Goal: Task Accomplishment & Management: Use online tool/utility

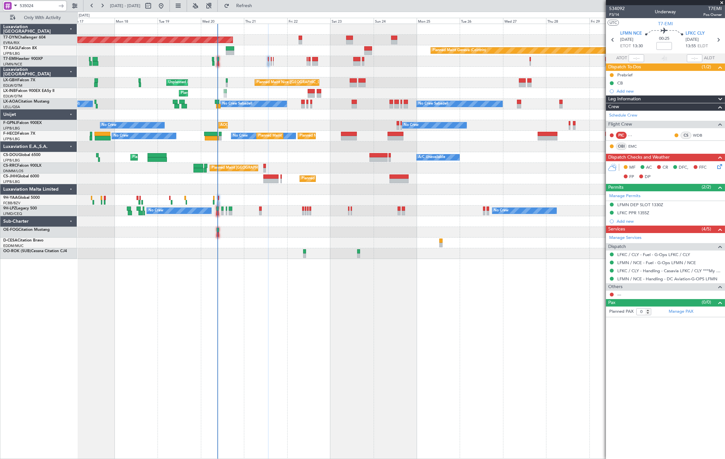
type input "535024"
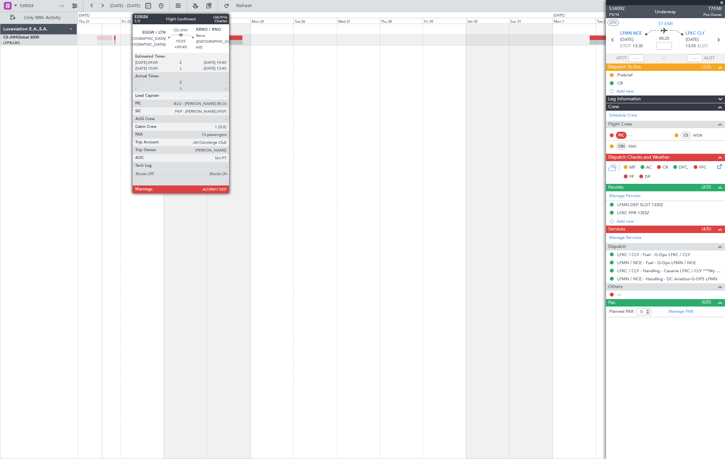
click at [232, 40] on div at bounding box center [232, 42] width 19 height 5
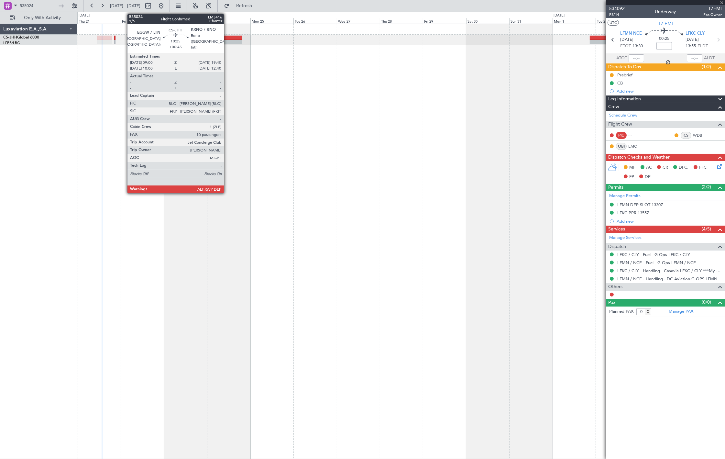
type input "+00:45"
type input "10"
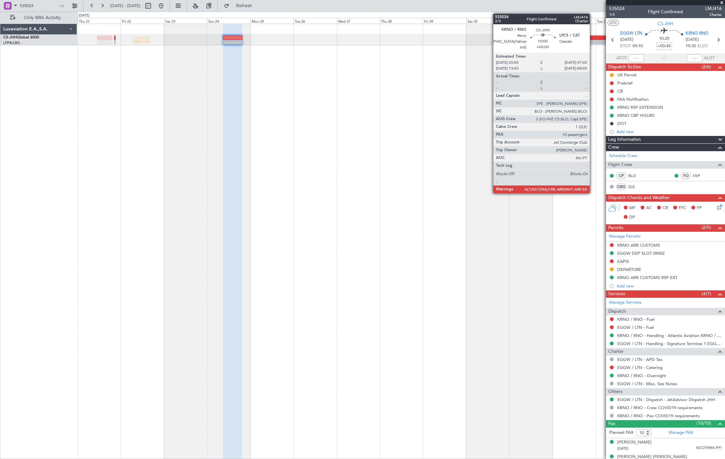
click at [593, 41] on div at bounding box center [599, 42] width 18 height 5
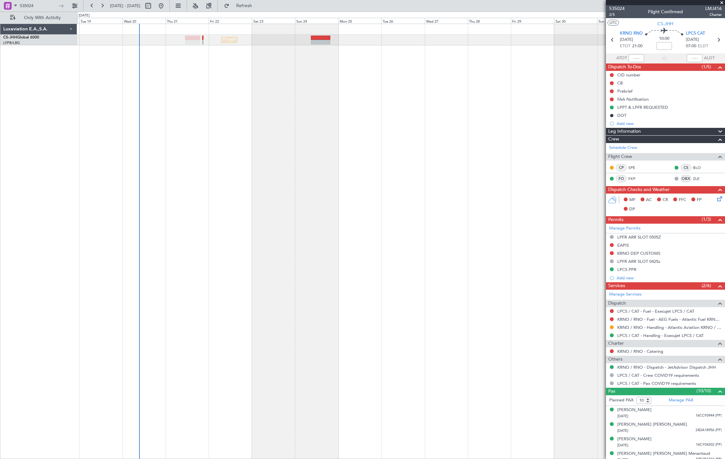
click at [458, 102] on div "Planned Maint [GEOGRAPHIC_DATA] ([GEOGRAPHIC_DATA]) Planned Maint [GEOGRAPHIC_D…" at bounding box center [401, 241] width 648 height 435
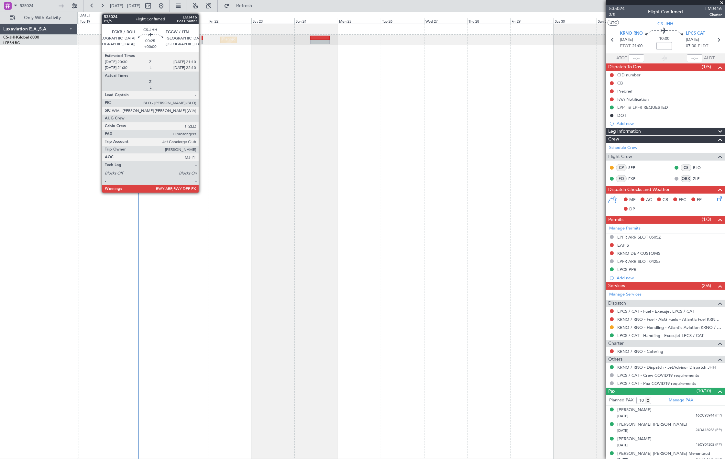
click at [202, 40] on div at bounding box center [202, 42] width 1 height 5
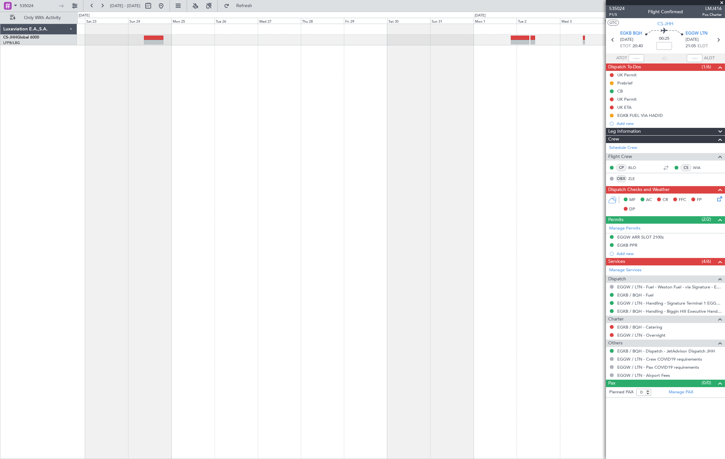
click at [171, 91] on div "Planned Maint [GEOGRAPHIC_DATA] ([GEOGRAPHIC_DATA])" at bounding box center [401, 241] width 648 height 435
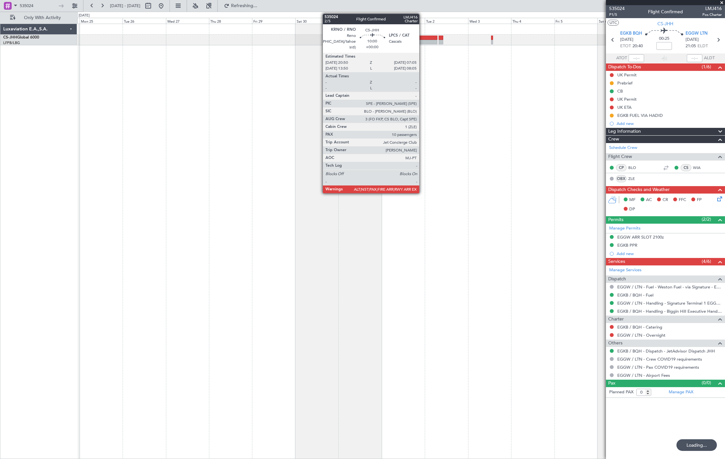
click at [423, 37] on div at bounding box center [428, 38] width 18 height 5
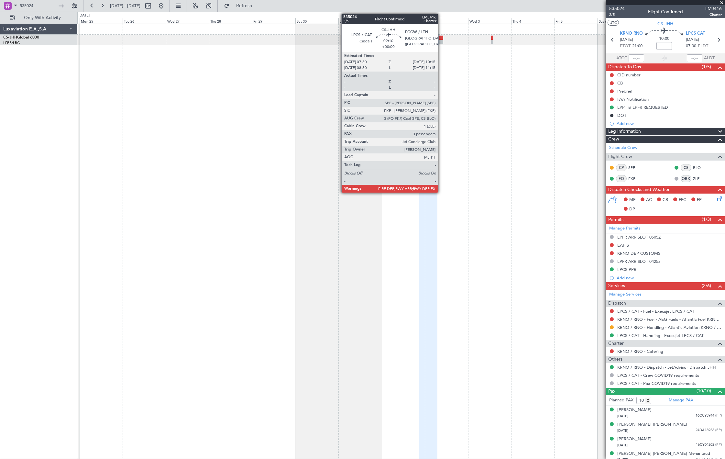
click at [442, 39] on div at bounding box center [441, 38] width 5 height 5
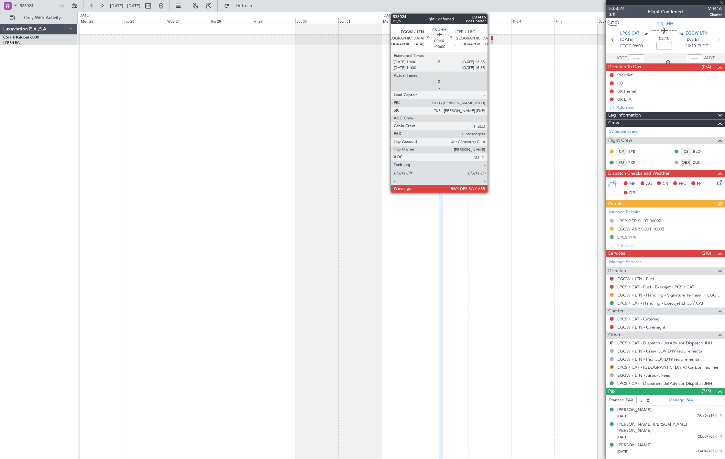
click at [491, 40] on div at bounding box center [492, 42] width 2 height 5
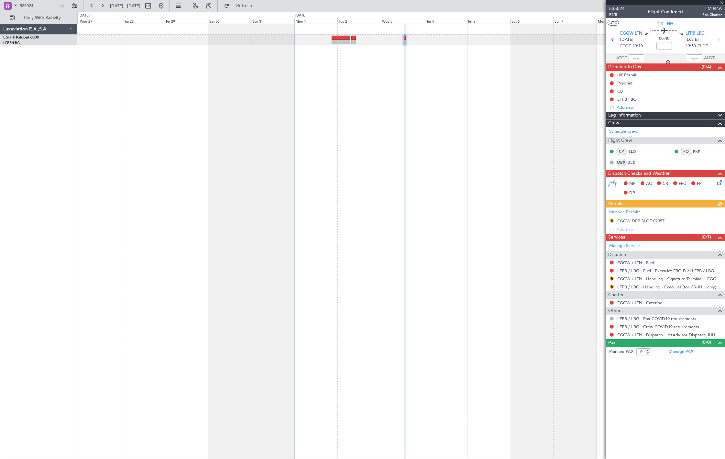
click at [504, 93] on div at bounding box center [401, 241] width 648 height 435
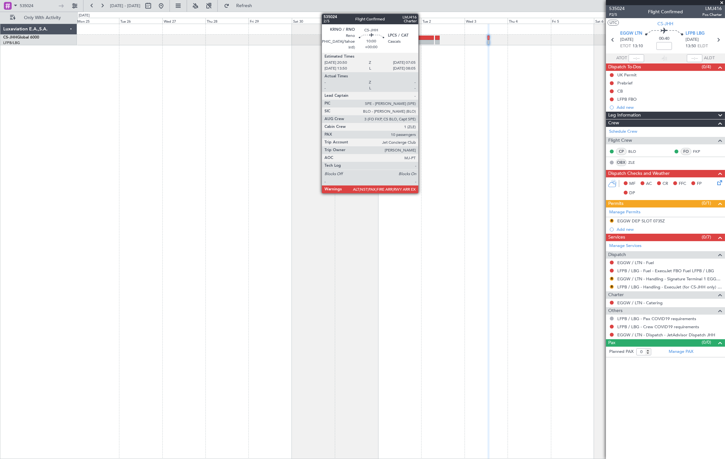
click at [422, 37] on div at bounding box center [425, 38] width 18 height 5
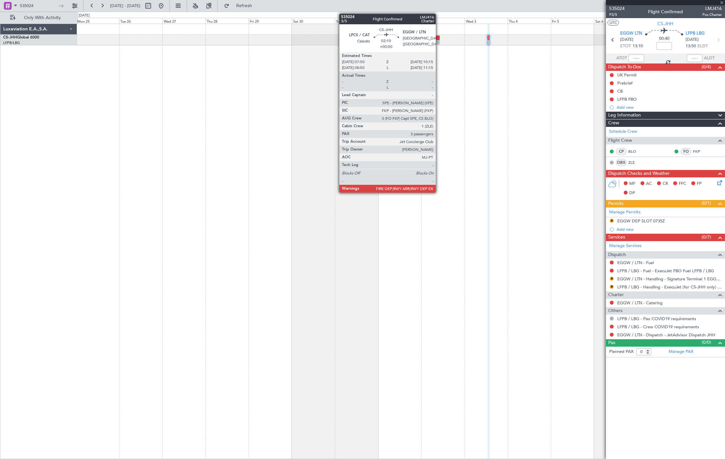
type input "10"
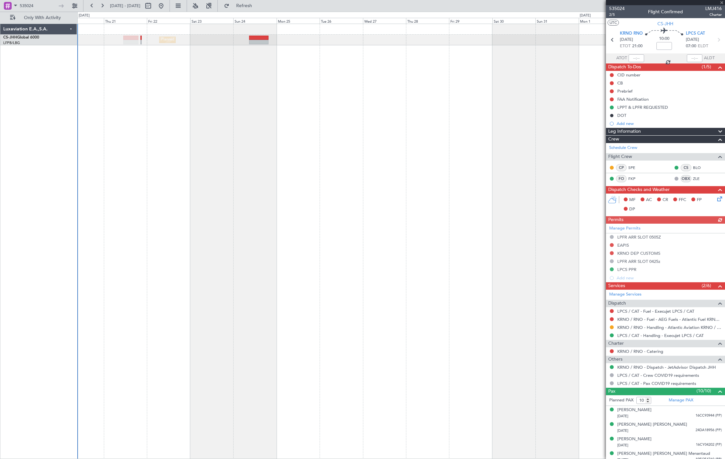
click at [524, 51] on div "Planned Maint [GEOGRAPHIC_DATA] ([GEOGRAPHIC_DATA])" at bounding box center [401, 241] width 648 height 435
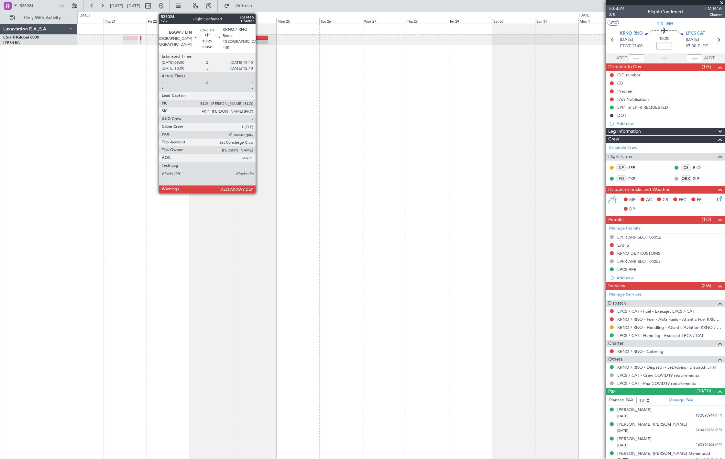
click at [259, 38] on div at bounding box center [258, 38] width 19 height 5
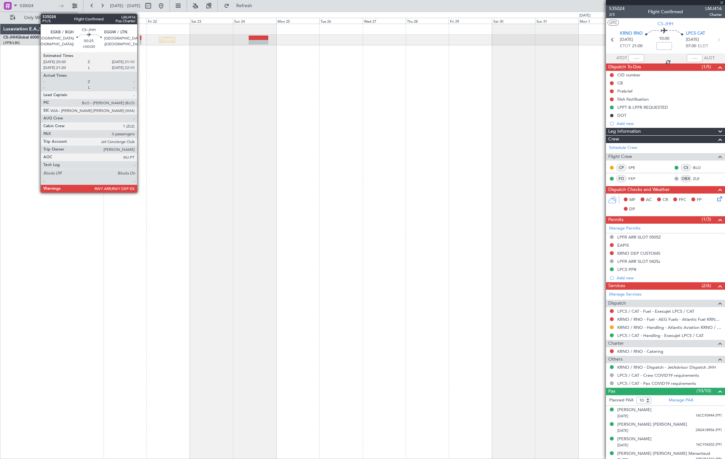
type input "+00:45"
type input "11"
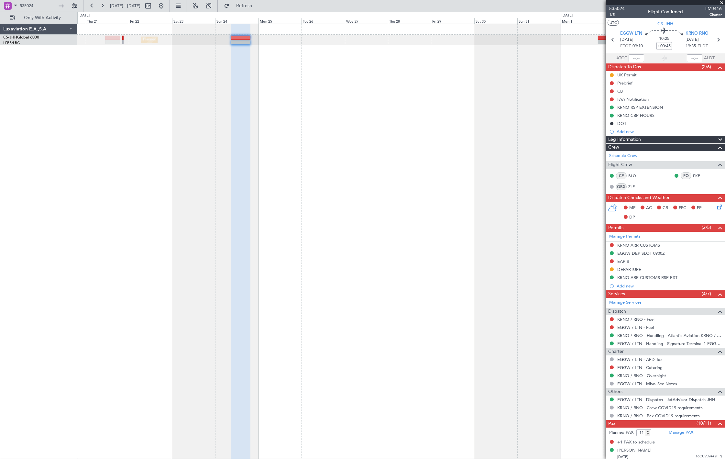
click at [313, 108] on div "Planned Maint [GEOGRAPHIC_DATA] ([GEOGRAPHIC_DATA])" at bounding box center [401, 241] width 648 height 435
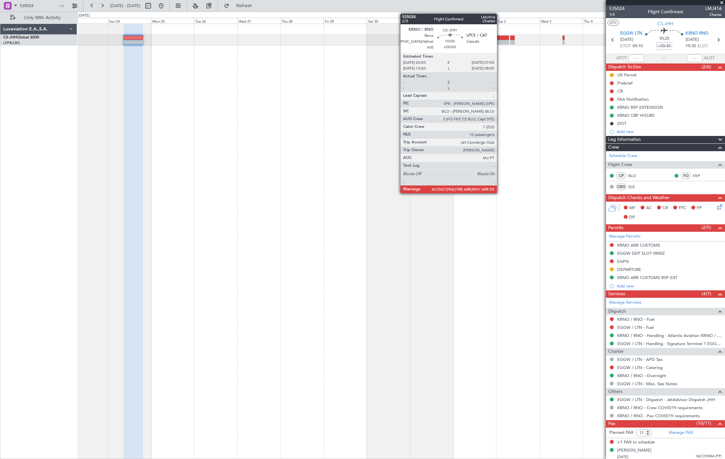
click at [500, 37] on div at bounding box center [500, 38] width 18 height 5
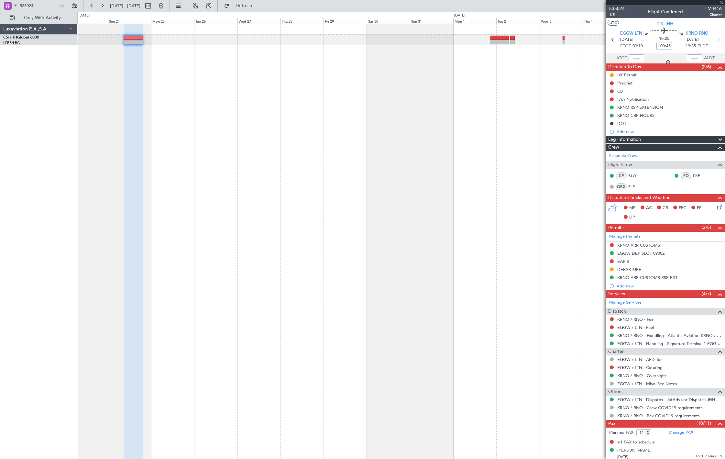
type input "10"
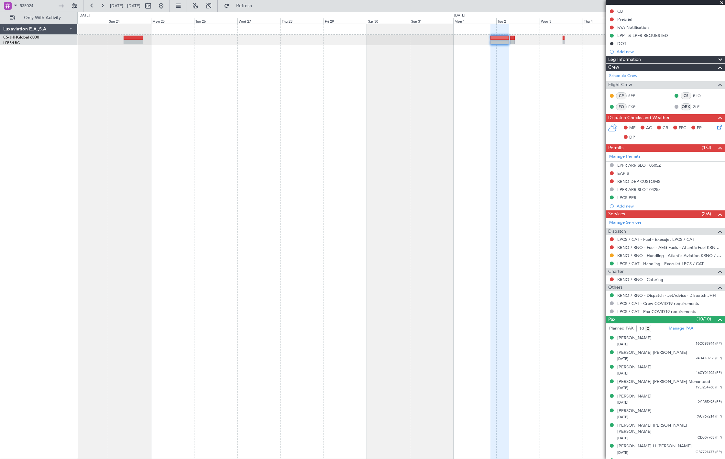
scroll to position [92, 0]
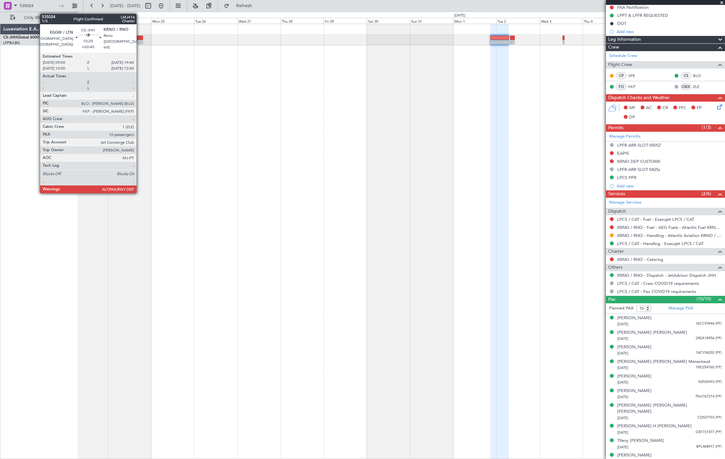
click at [140, 40] on div at bounding box center [133, 42] width 19 height 5
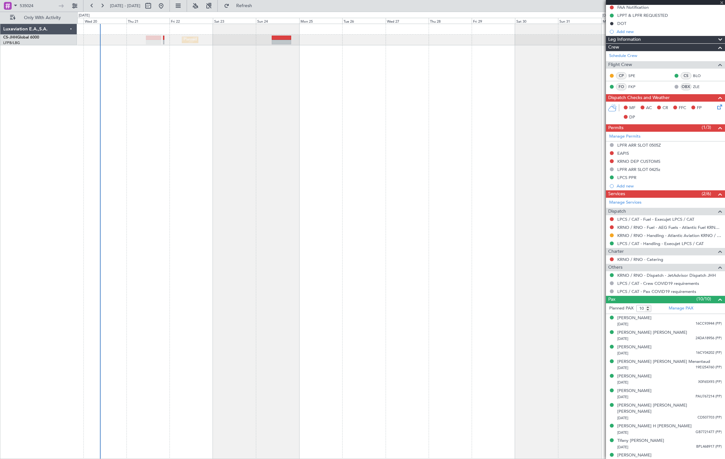
click at [387, 150] on div "Planned Maint [GEOGRAPHIC_DATA] ([GEOGRAPHIC_DATA])" at bounding box center [401, 241] width 648 height 435
type input "+00:45"
type input "11"
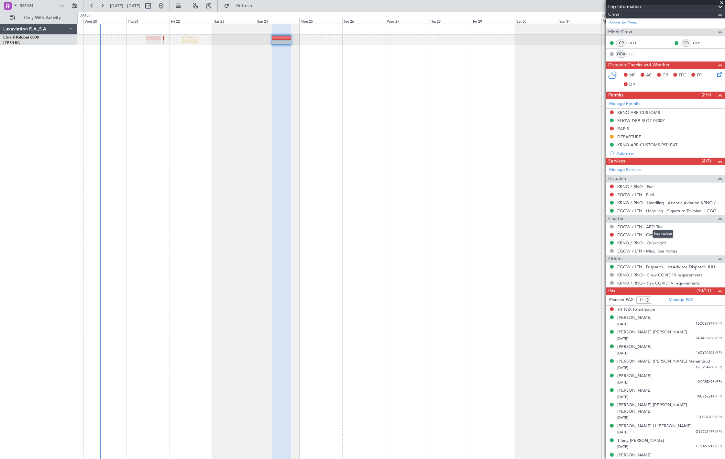
scroll to position [0, 0]
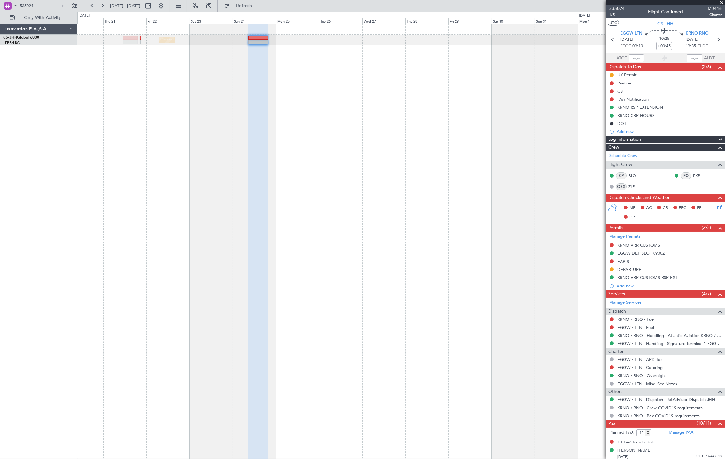
click at [207, 75] on div "Planned Maint [GEOGRAPHIC_DATA] ([GEOGRAPHIC_DATA])" at bounding box center [401, 241] width 648 height 435
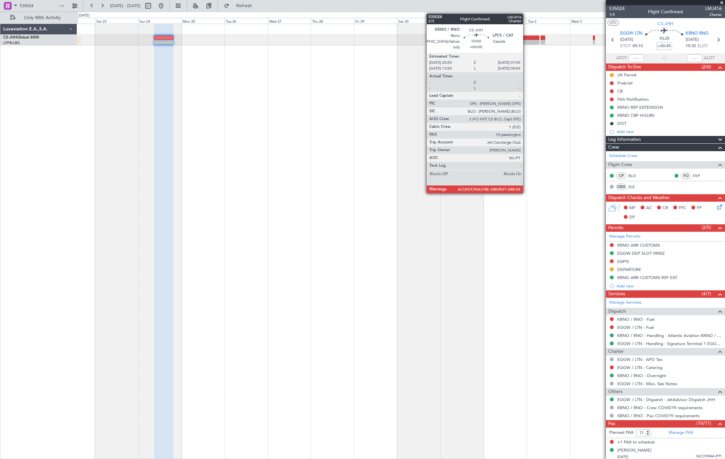
click at [527, 41] on div at bounding box center [530, 42] width 18 height 5
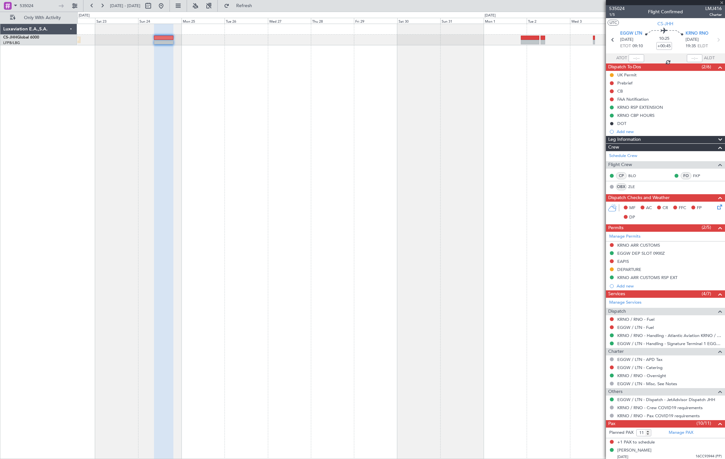
type input "10"
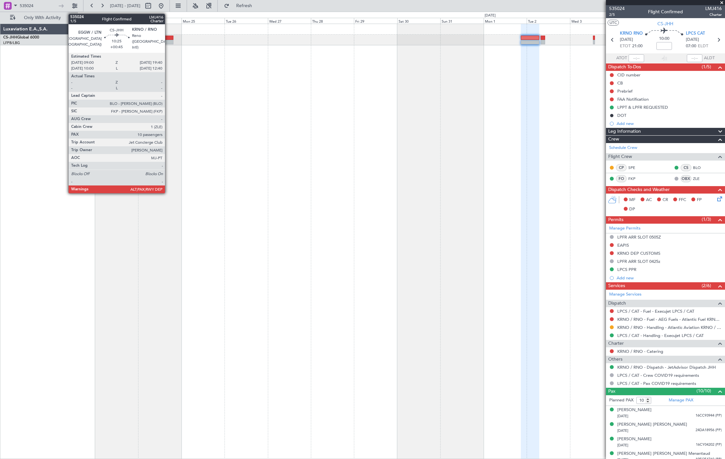
click at [168, 41] on div at bounding box center [163, 42] width 19 height 5
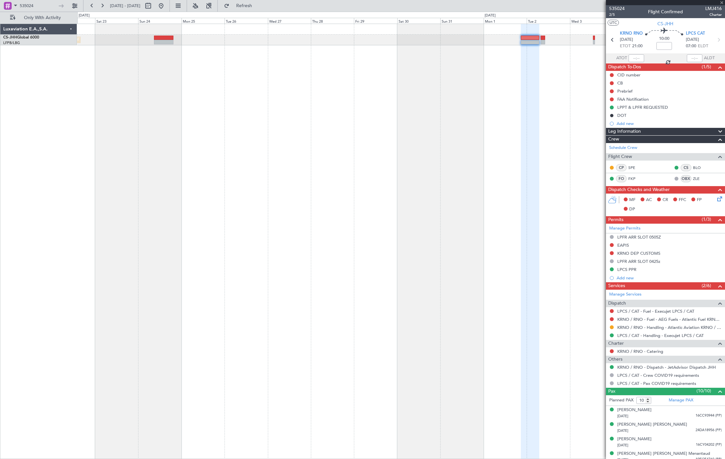
type input "+00:45"
type input "11"
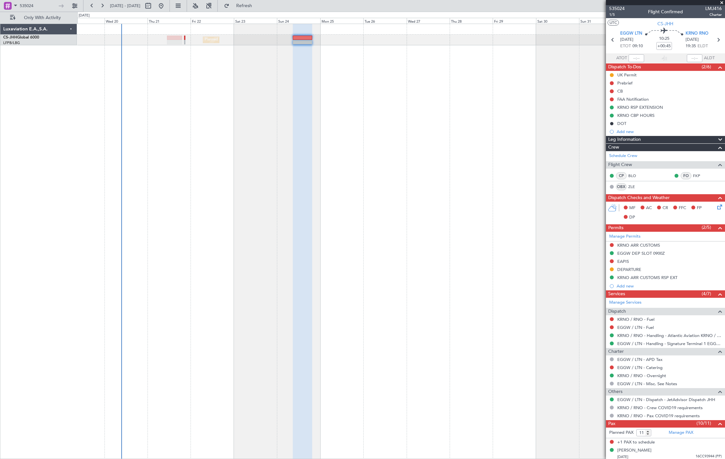
click at [456, 133] on div "Planned Maint [GEOGRAPHIC_DATA] ([GEOGRAPHIC_DATA]) Planned Maint [GEOGRAPHIC_D…" at bounding box center [401, 241] width 648 height 435
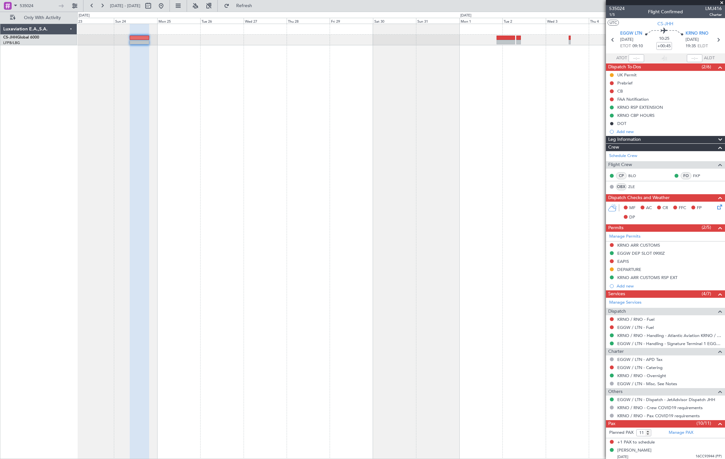
click at [205, 147] on div "Planned Maint [GEOGRAPHIC_DATA] ([GEOGRAPHIC_DATA])" at bounding box center [401, 241] width 648 height 435
click at [369, 176] on div "Planned Maint [GEOGRAPHIC_DATA] ([GEOGRAPHIC_DATA])" at bounding box center [401, 241] width 648 height 435
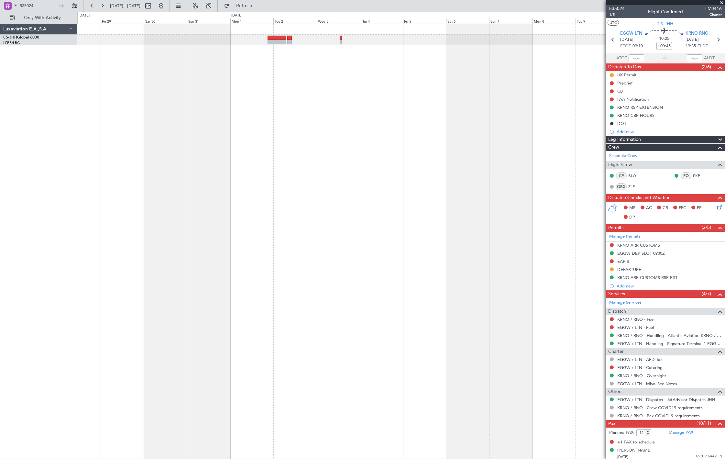
click at [335, 72] on div at bounding box center [401, 241] width 648 height 435
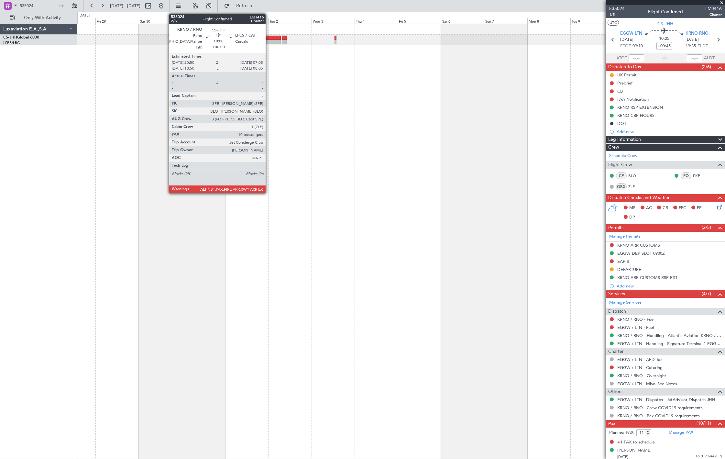
click at [269, 38] on div at bounding box center [272, 38] width 18 height 5
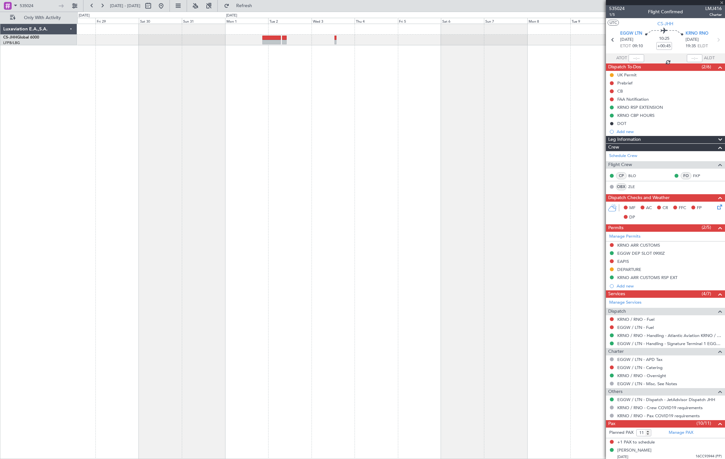
click at [353, 68] on div at bounding box center [401, 241] width 648 height 435
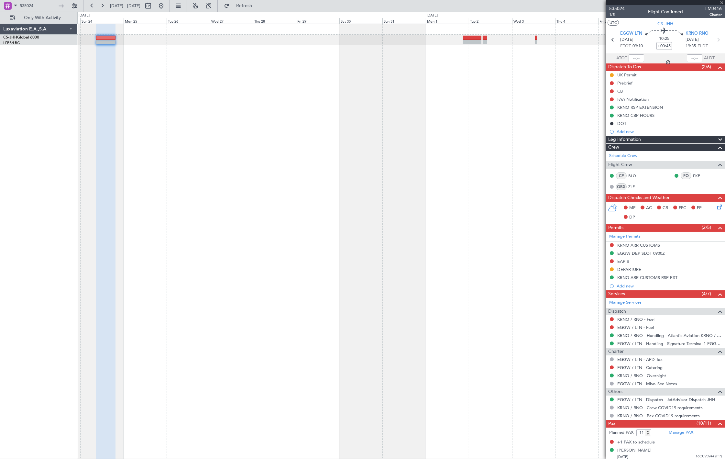
click at [216, 50] on div "Planned Maint [GEOGRAPHIC_DATA] ([GEOGRAPHIC_DATA])" at bounding box center [401, 241] width 648 height 435
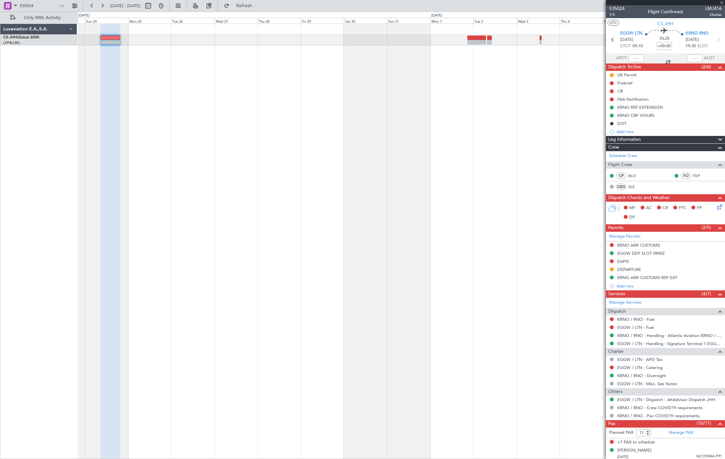
type input "10"
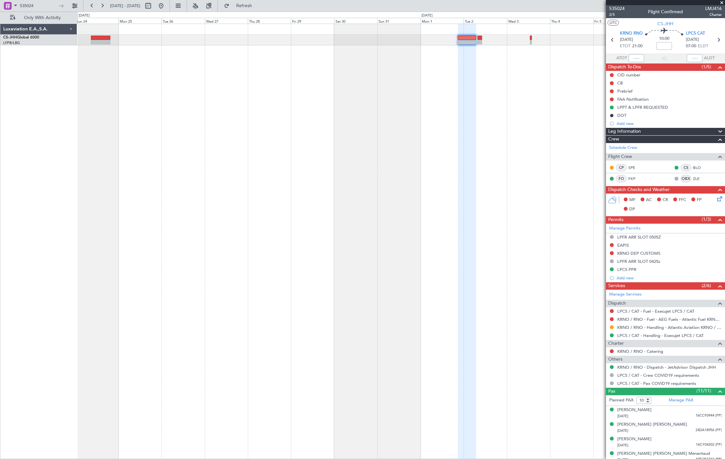
click at [482, 61] on div "Planned Maint [GEOGRAPHIC_DATA] ([GEOGRAPHIC_DATA])" at bounding box center [401, 241] width 648 height 435
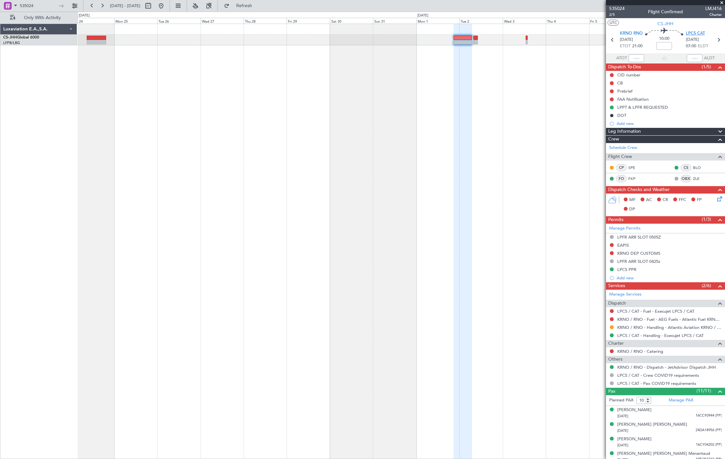
click at [686, 34] on span "LPCS CAT" at bounding box center [695, 33] width 19 height 6
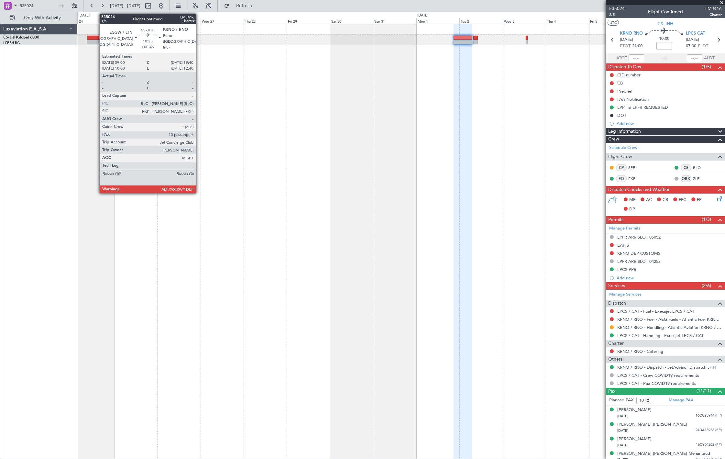
click at [96, 43] on div at bounding box center [96, 42] width 19 height 5
type input "+00:45"
type input "11"
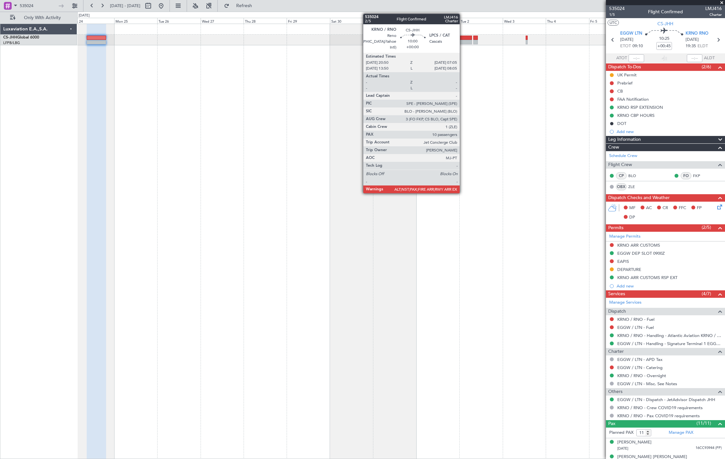
click at [463, 41] on div at bounding box center [463, 42] width 18 height 5
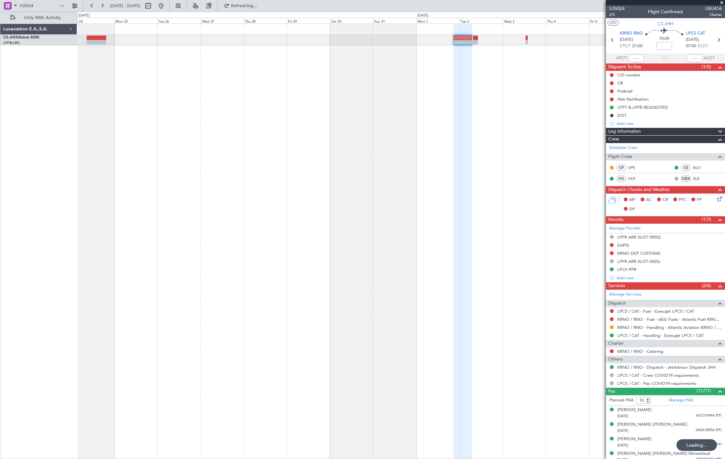
type input "11"
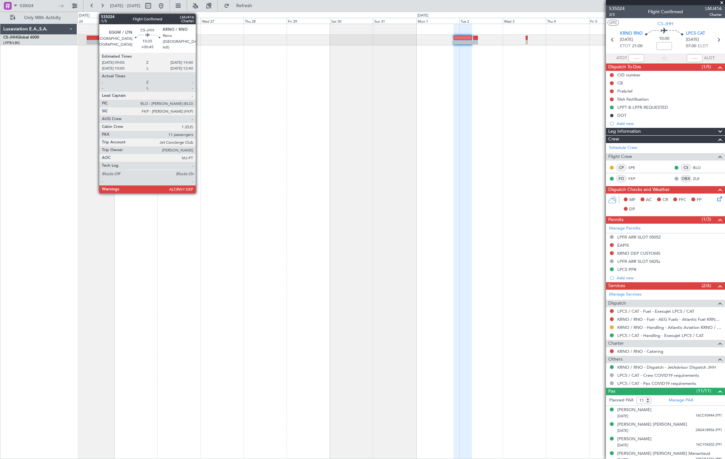
click at [96, 39] on div at bounding box center [96, 38] width 19 height 5
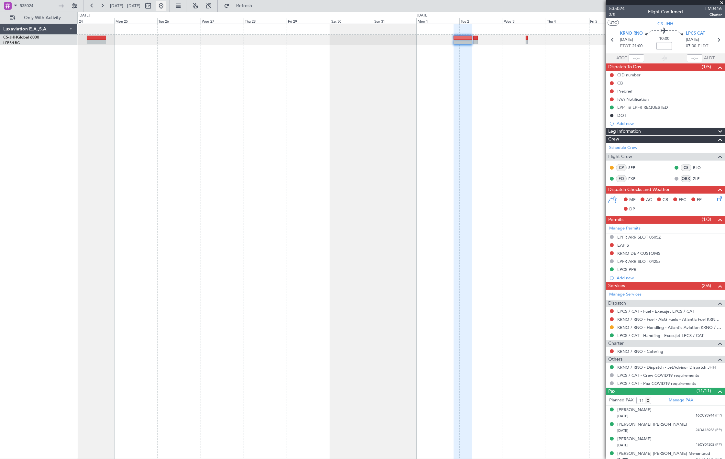
click at [166, 8] on button at bounding box center [161, 6] width 10 height 10
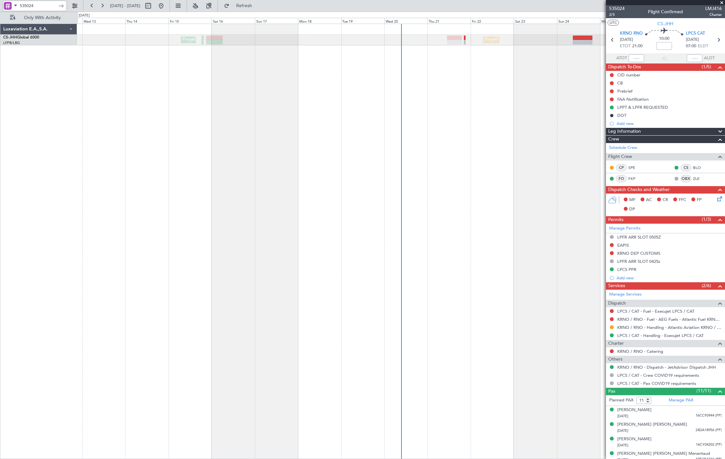
drag, startPoint x: 44, startPoint y: 2, endPoint x: -7, endPoint y: 10, distance: 51.5
click at [0, 10] on html "535024 [DATE] - [DATE] Refresh Quick Links Only With Activity Planned Maint [GE…" at bounding box center [362, 229] width 725 height 459
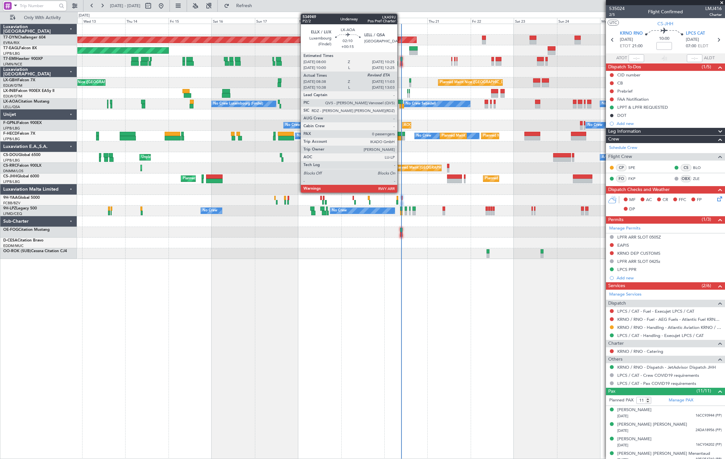
click at [401, 106] on div at bounding box center [402, 106] width 5 height 5
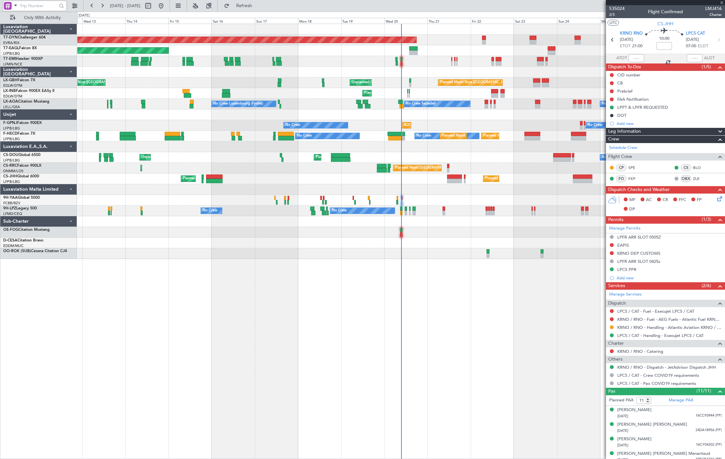
type input "+00:15"
type input "08:48"
type input "0"
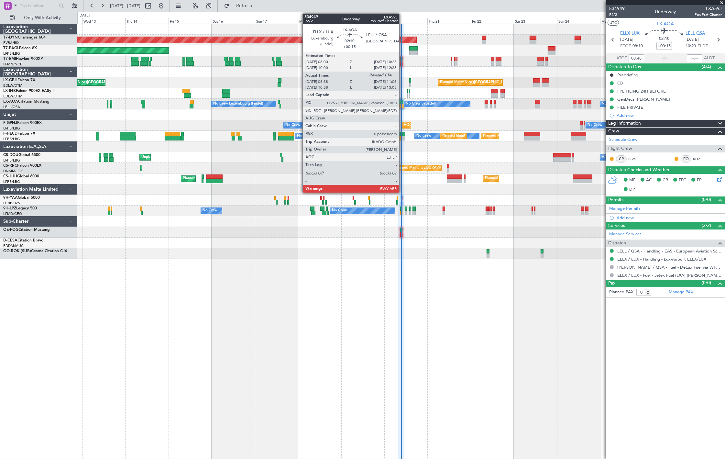
click at [403, 102] on div at bounding box center [401, 102] width 5 height 5
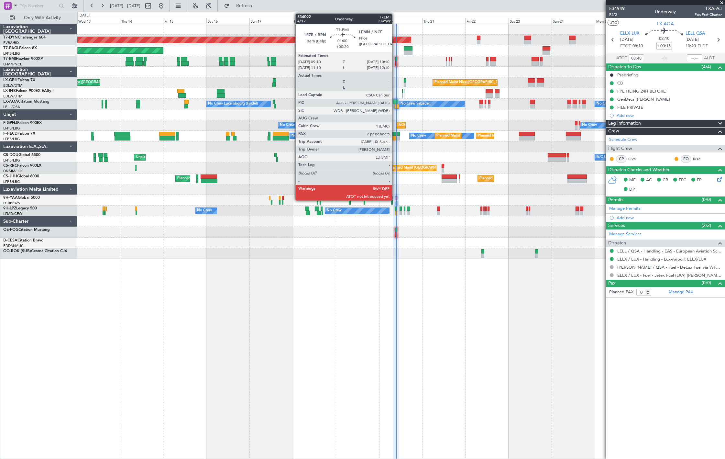
click at [398, 93] on div "Planned Maint [GEOGRAPHIC_DATA]-[GEOGRAPHIC_DATA] Planned Maint Geneva ([GEOGRA…" at bounding box center [401, 141] width 648 height 235
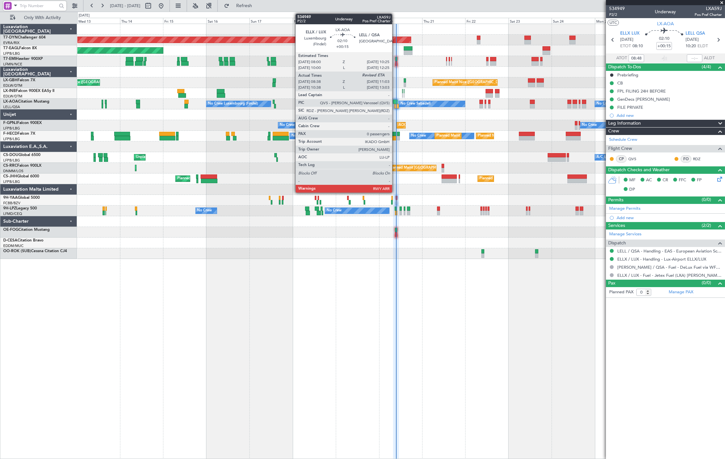
click at [396, 101] on div at bounding box center [395, 102] width 5 height 5
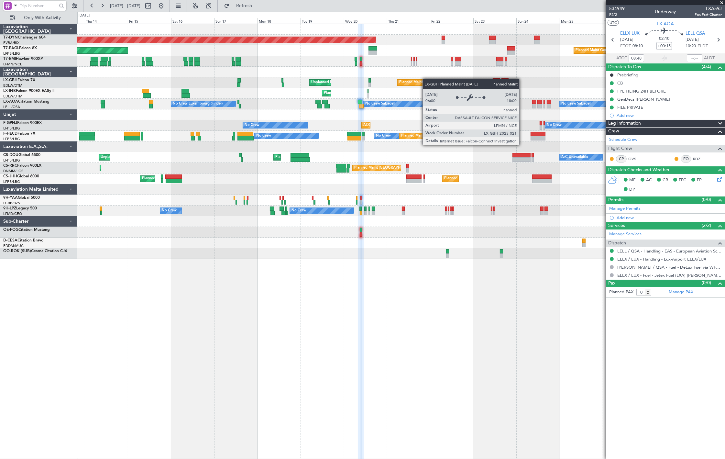
click at [420, 79] on div "Planned Maint [GEOGRAPHIC_DATA]-[GEOGRAPHIC_DATA] Planned Maint Geneva ([GEOGRA…" at bounding box center [401, 141] width 648 height 235
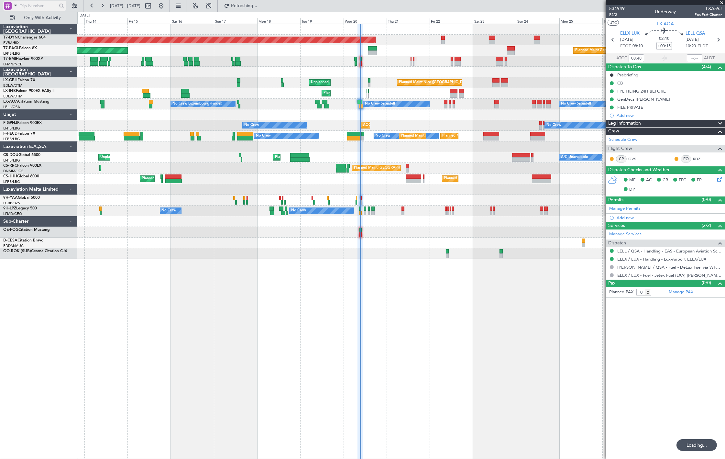
click at [44, 5] on input "text" at bounding box center [38, 6] width 37 height 10
paste input "535024"
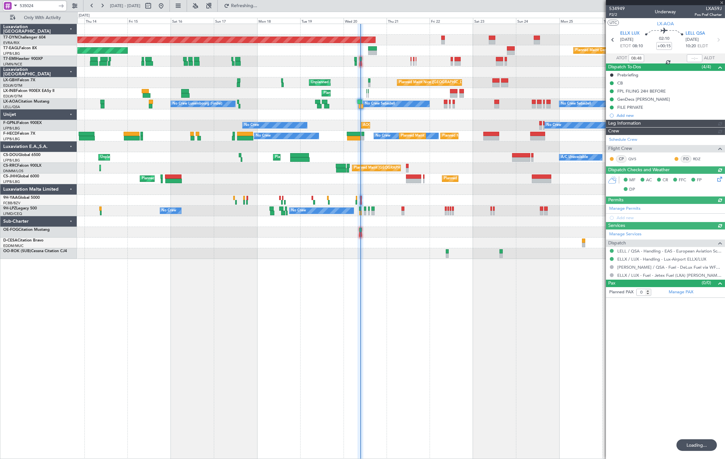
type input "535024"
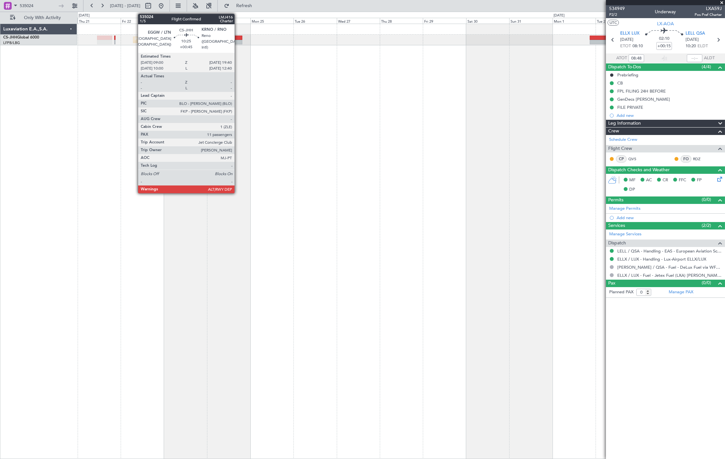
click at [238, 40] on div at bounding box center [232, 42] width 19 height 5
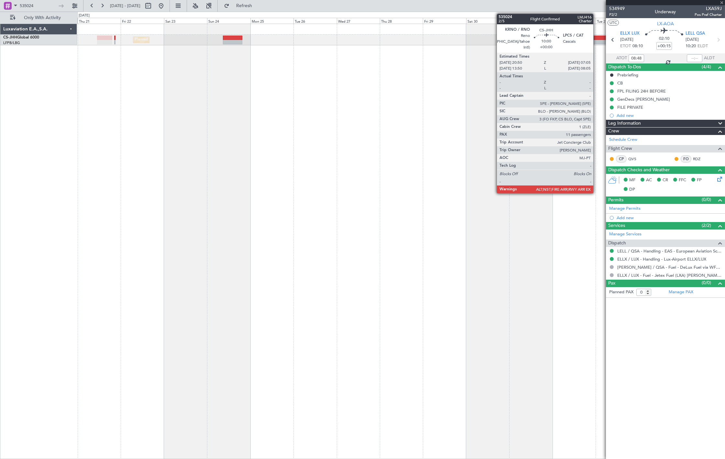
type input "+00:45"
type input "11"
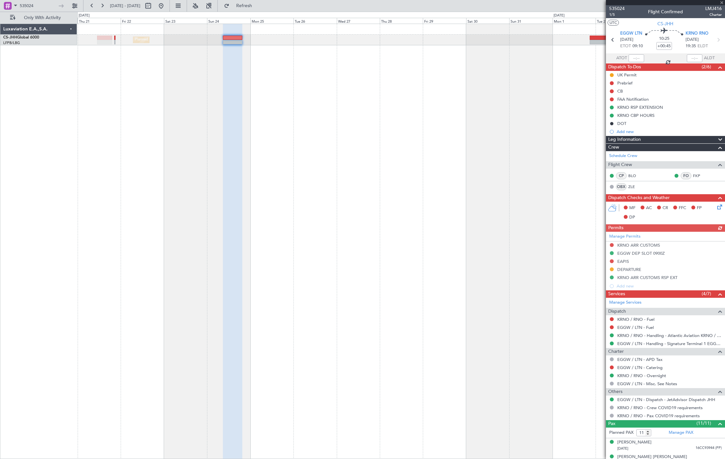
click at [369, 51] on div "Planned Maint [GEOGRAPHIC_DATA] ([GEOGRAPHIC_DATA])" at bounding box center [401, 241] width 648 height 435
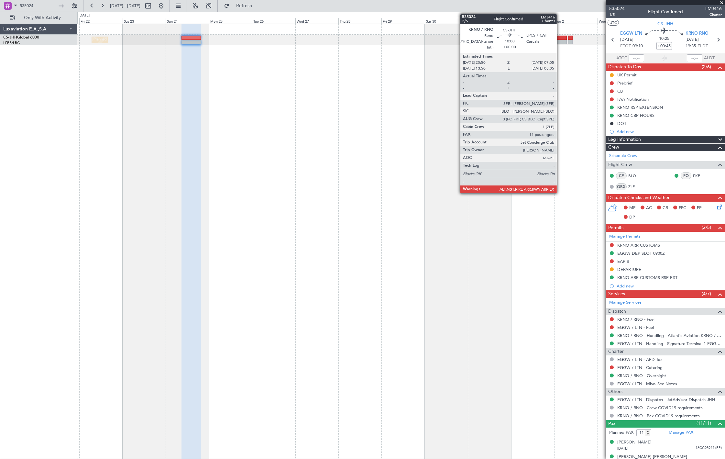
click at [560, 40] on div at bounding box center [558, 42] width 18 height 5
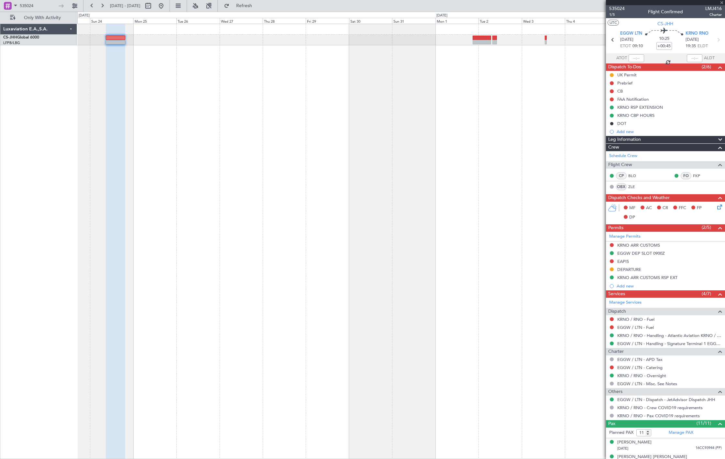
click at [392, 69] on div "Planned Maint [GEOGRAPHIC_DATA] ([GEOGRAPHIC_DATA])" at bounding box center [401, 241] width 648 height 435
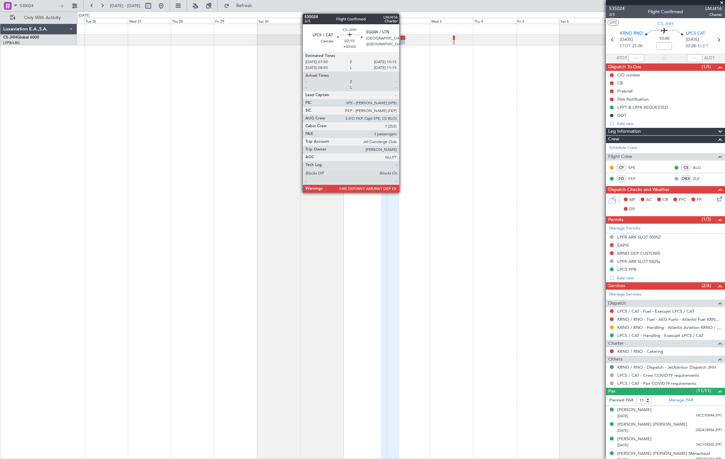
click at [403, 42] on div at bounding box center [403, 42] width 5 height 5
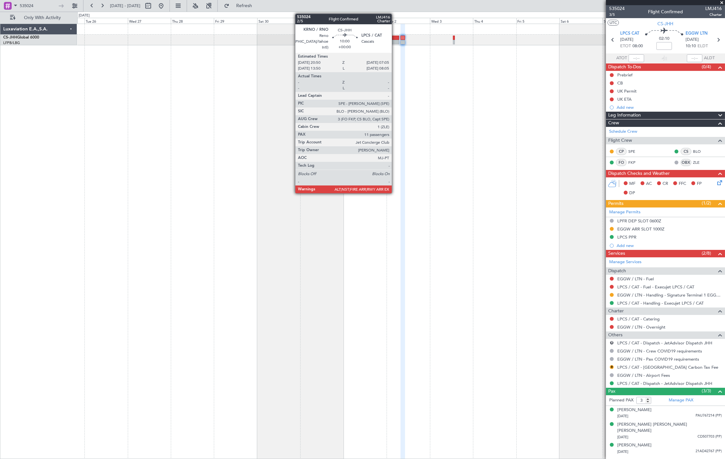
click at [395, 40] on div at bounding box center [390, 42] width 18 height 5
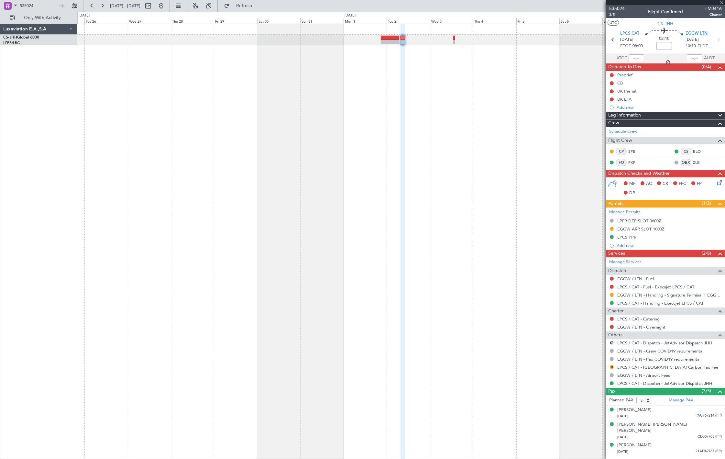
type input "11"
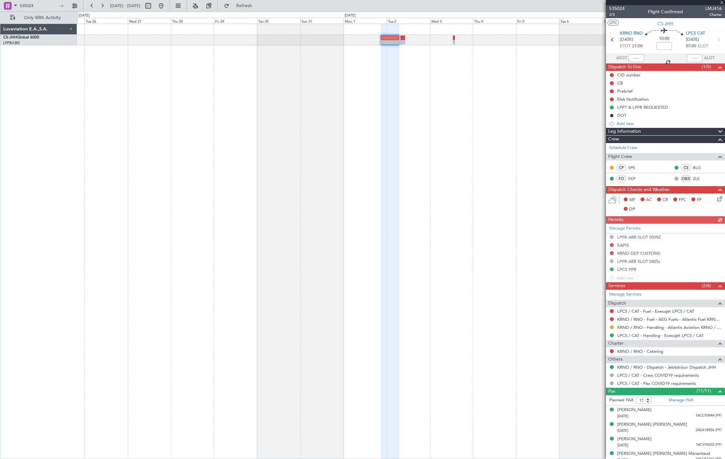
scroll to position [107, 0]
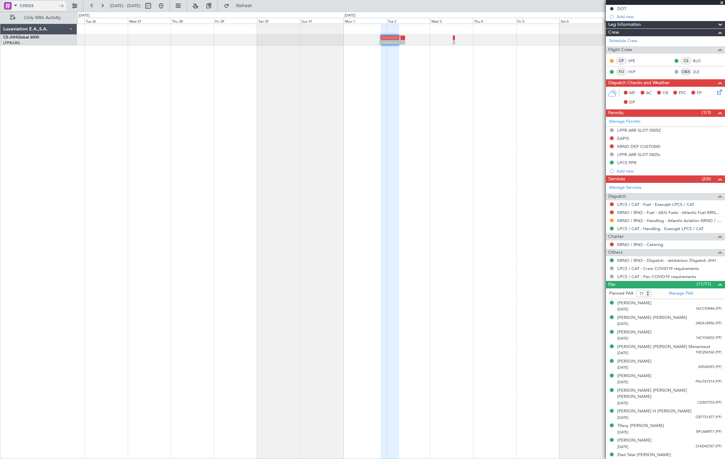
click at [25, 6] on input "535024" at bounding box center [38, 6] width 37 height 10
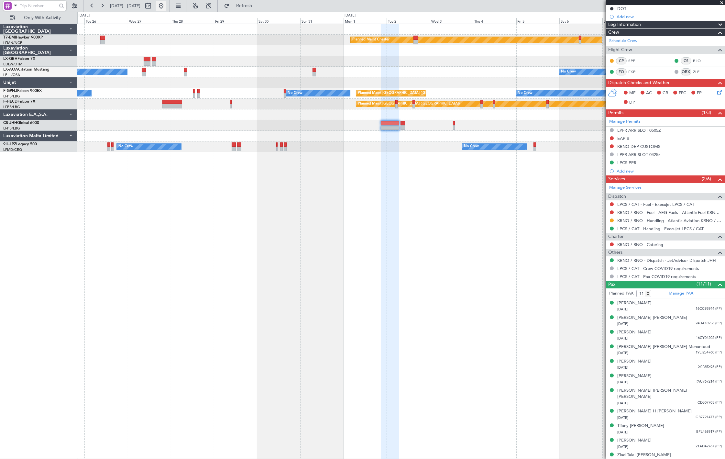
click at [166, 4] on button at bounding box center [161, 6] width 10 height 10
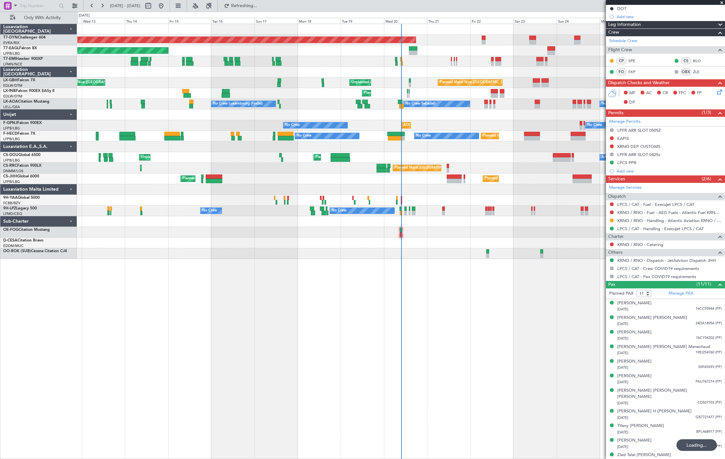
click at [309, 108] on div "Planned Maint [GEOGRAPHIC_DATA]-[GEOGRAPHIC_DATA] Planned Maint Geneva ([GEOGRA…" at bounding box center [401, 141] width 648 height 235
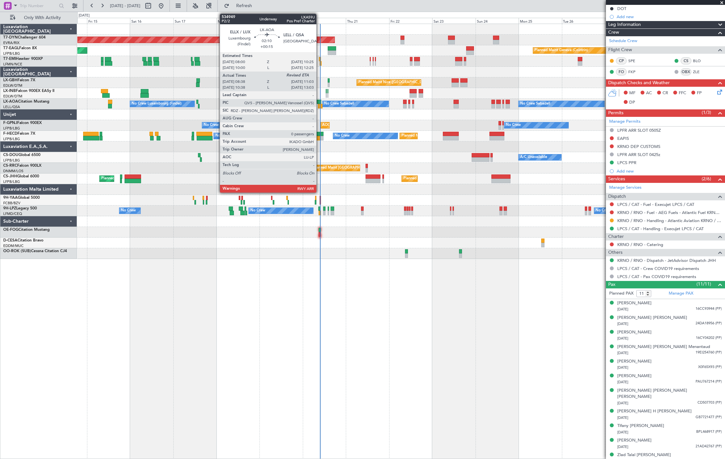
click at [320, 106] on div at bounding box center [320, 106] width 5 height 5
click at [320, 104] on div at bounding box center [320, 106] width 5 height 5
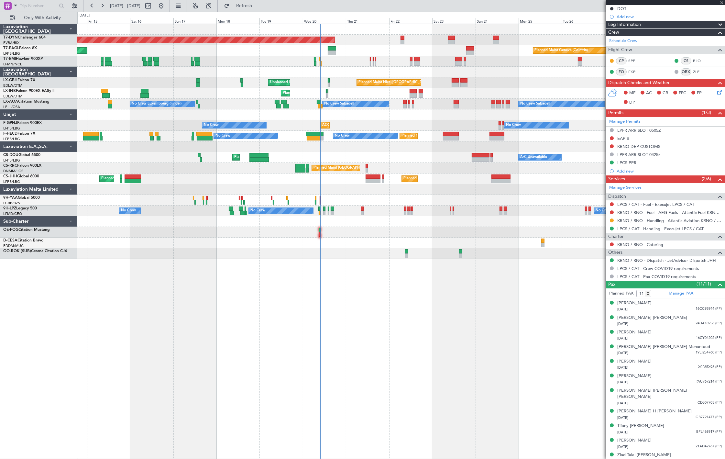
type input "+00:15"
type input "08:48"
type input "0"
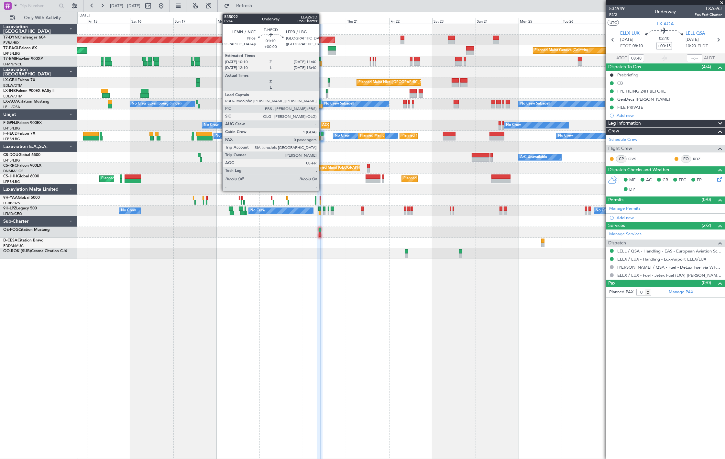
click at [322, 138] on div at bounding box center [322, 138] width 3 height 5
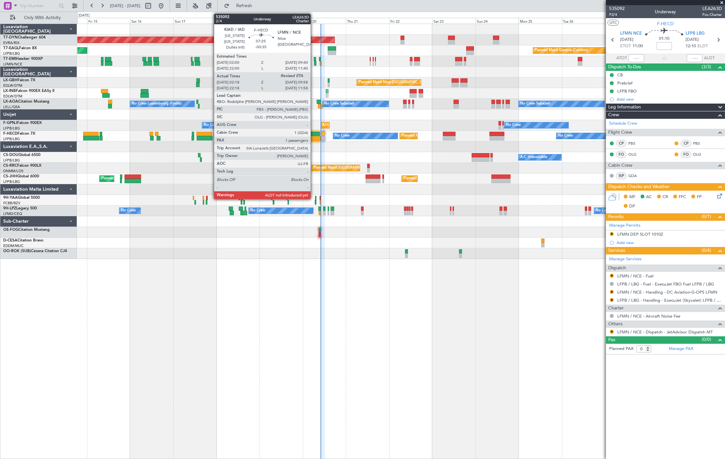
click at [314, 134] on div at bounding box center [313, 134] width 14 height 5
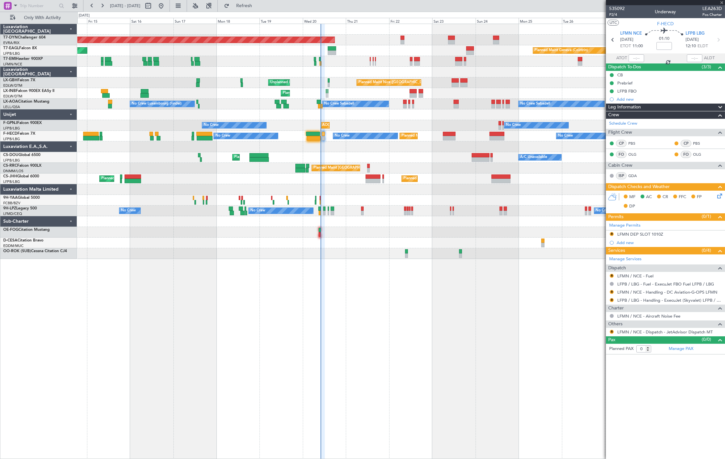
type input "-00:35"
type input "02:28"
type input "1"
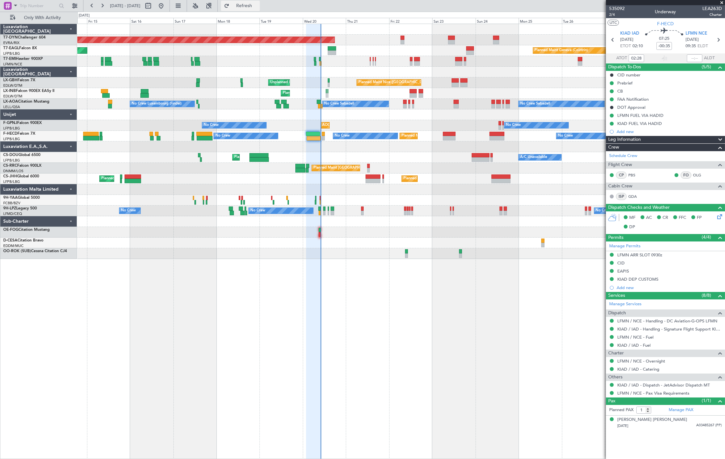
click at [257, 6] on span "Refresh" at bounding box center [244, 6] width 27 height 5
type input "10:10"
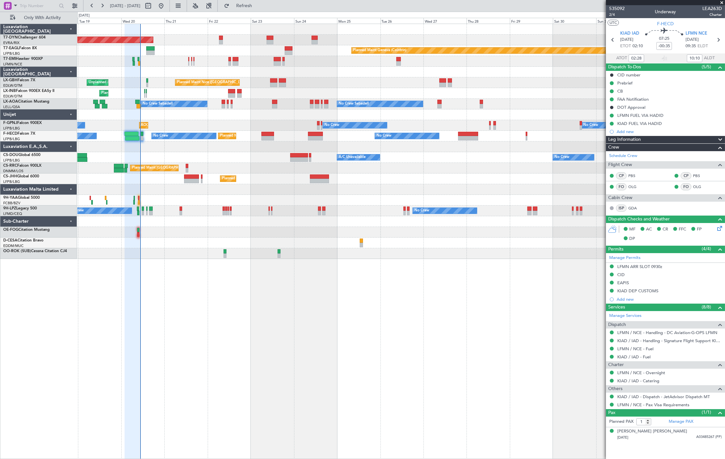
click at [313, 86] on div "Planned Maint [GEOGRAPHIC_DATA]-[GEOGRAPHIC_DATA] Planned Maint Geneva ([GEOGRA…" at bounding box center [401, 141] width 648 height 235
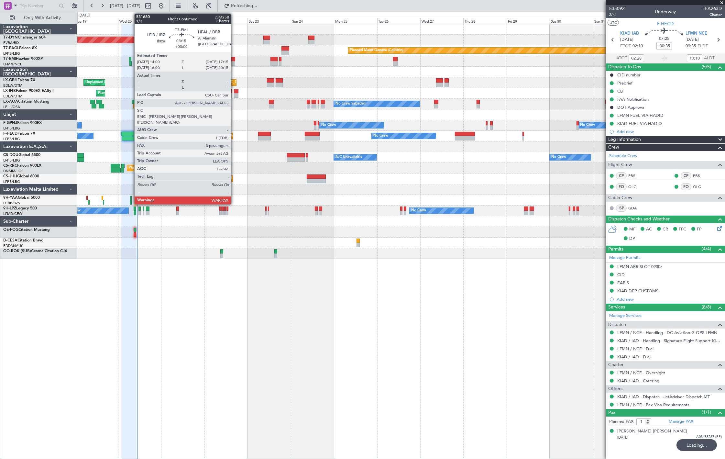
click at [234, 61] on div at bounding box center [233, 63] width 6 height 5
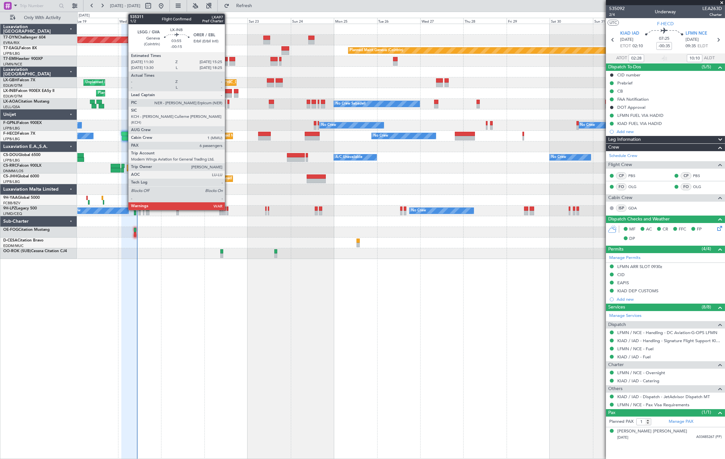
click at [228, 93] on div at bounding box center [228, 95] width 7 height 5
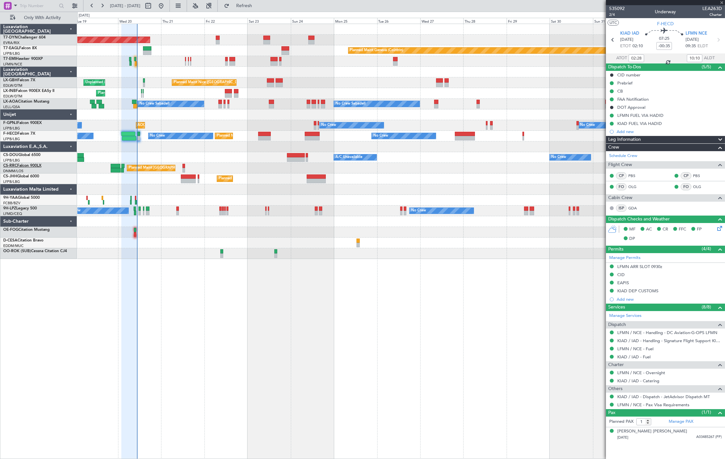
type input "-00:15"
type input "6"
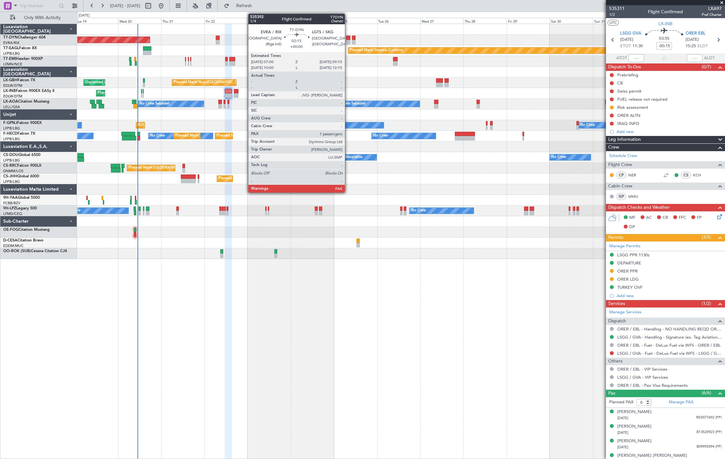
click at [348, 40] on div at bounding box center [348, 42] width 4 height 5
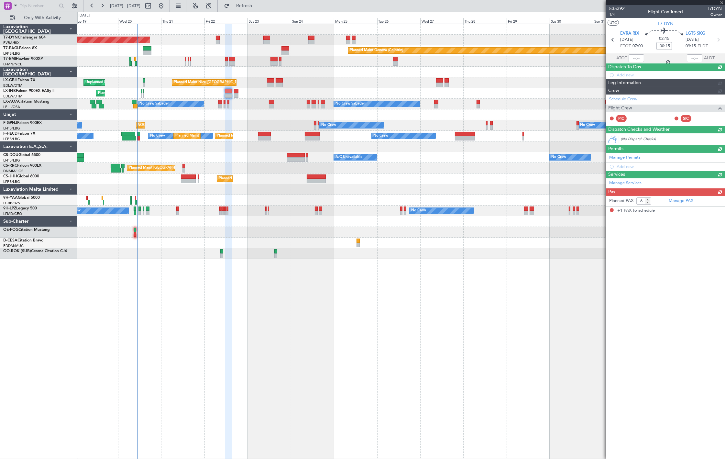
type input "1"
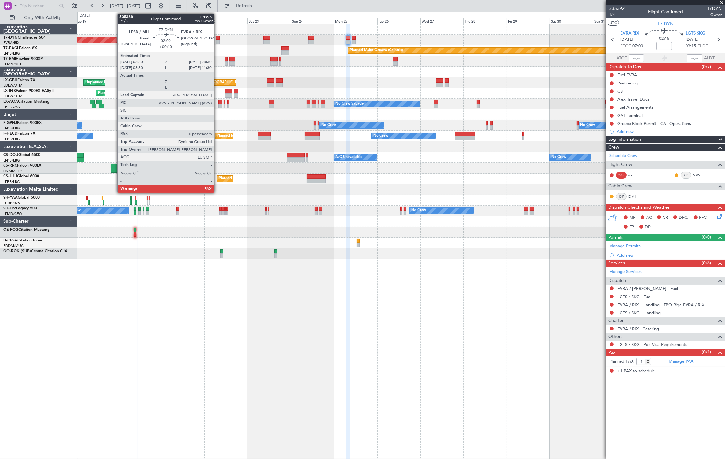
click at [218, 38] on div at bounding box center [218, 38] width 4 height 5
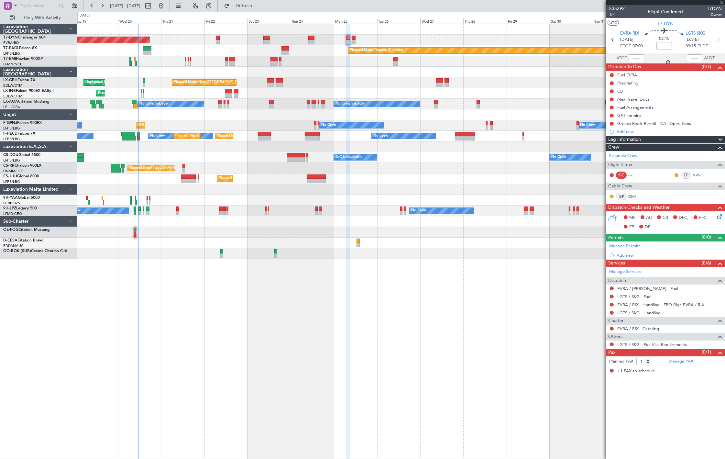
type input "+00:10"
type input "0"
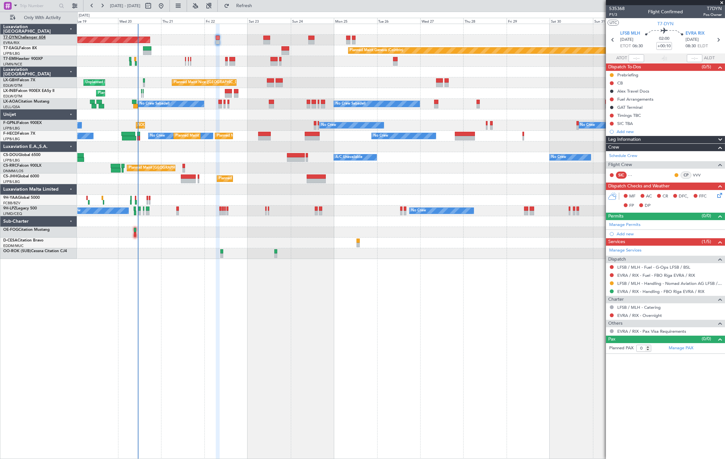
click at [40, 38] on link "T7-DYN Challenger 604" at bounding box center [24, 38] width 42 height 4
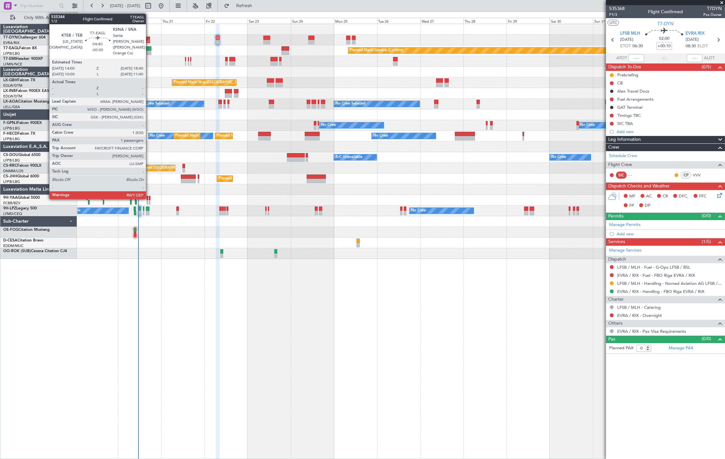
click at [149, 52] on div at bounding box center [147, 53] width 8 height 5
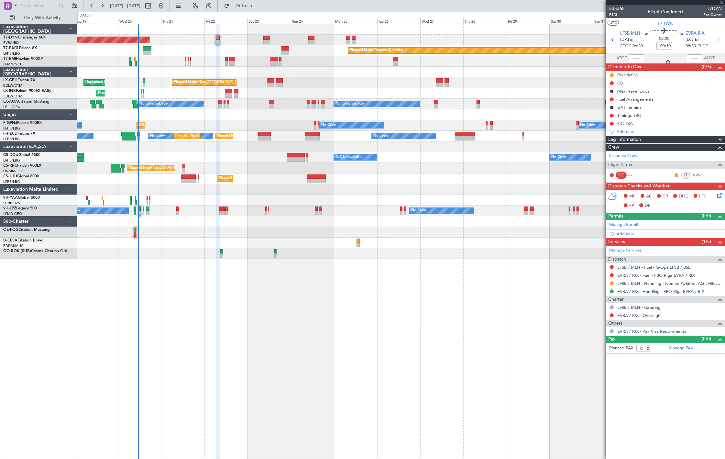
type input "-00:30"
type input "1"
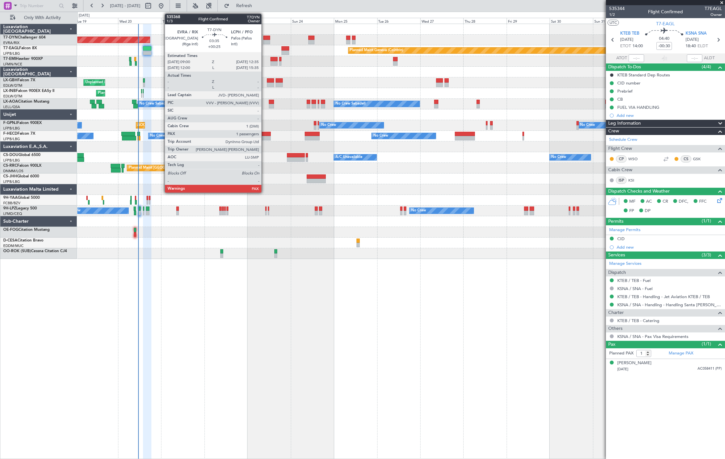
click at [265, 40] on div at bounding box center [267, 42] width 6 height 5
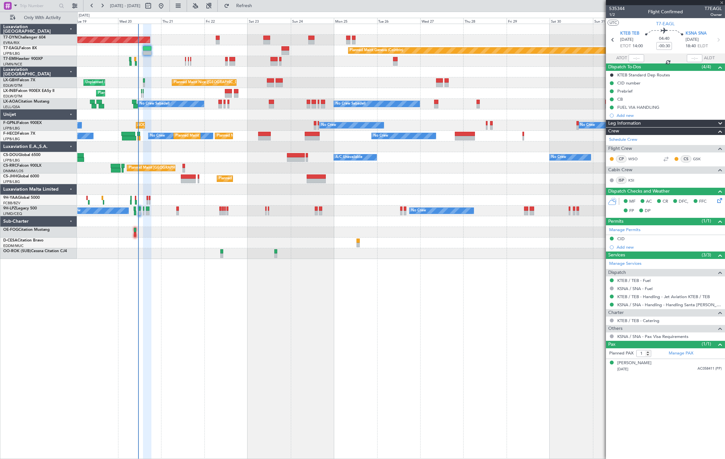
type input "+00:25"
type input "3"
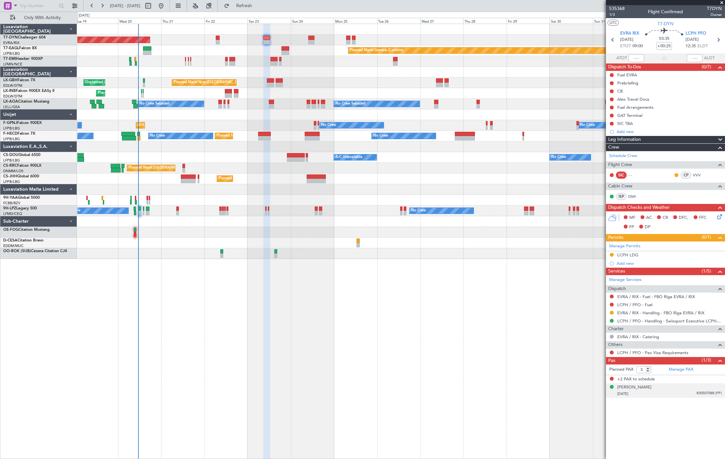
click at [678, 397] on div "22/11/1986 K00507088 (PP)" at bounding box center [670, 394] width 105 height 6
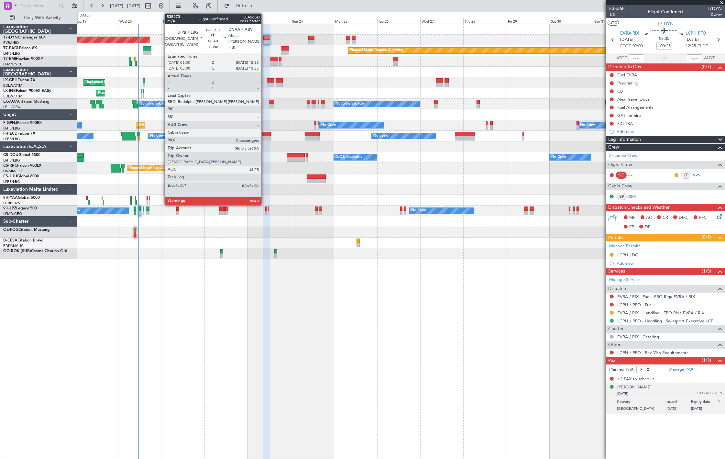
click at [265, 135] on div at bounding box center [264, 134] width 13 height 5
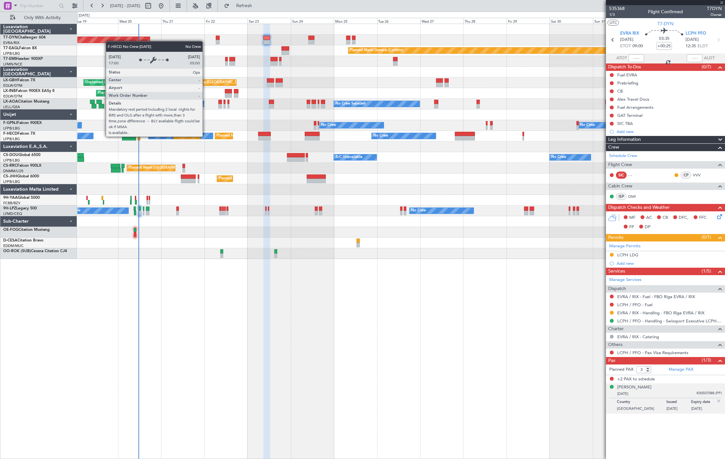
type input "+00:45"
type input "0"
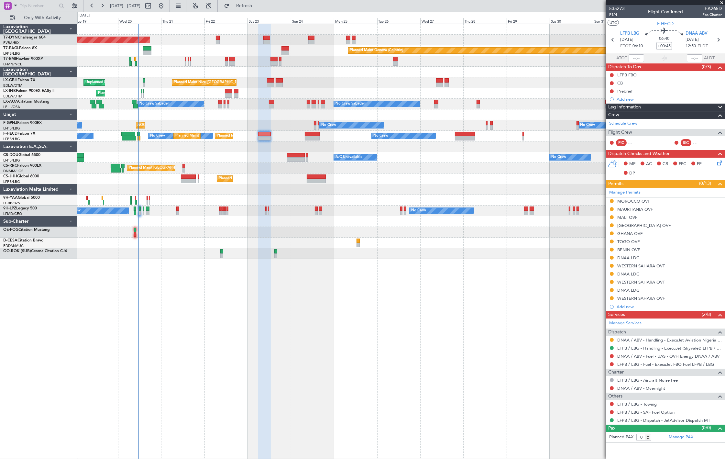
click at [468, 137] on div "Planned Maint Paris (Le Bourget) No Crew Planned Maint Paris (Le Bourget) No Cr…" at bounding box center [401, 136] width 648 height 11
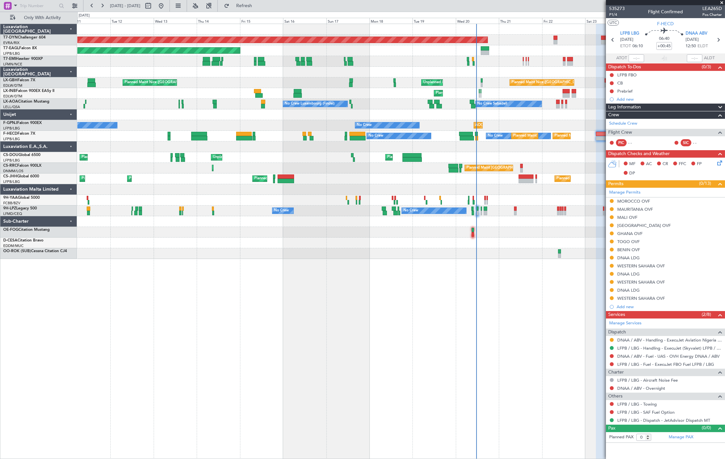
click at [245, 141] on div "No Crew Planned Maint Paris (Le Bourget) No Crew No Crew Planned Maint Paris (L…" at bounding box center [401, 136] width 648 height 11
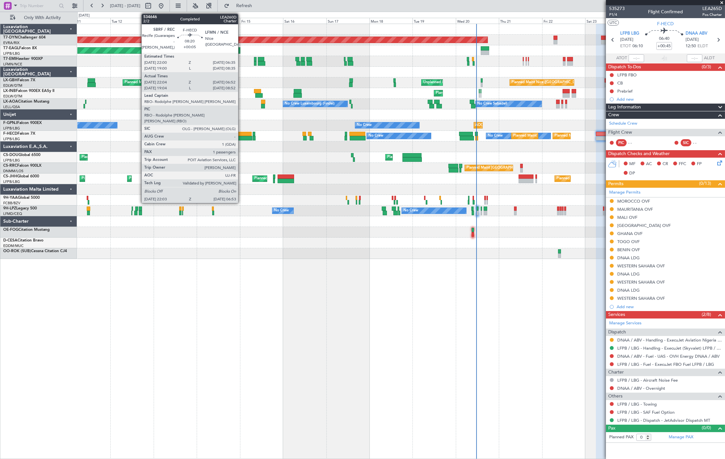
click at [242, 137] on div at bounding box center [244, 138] width 16 height 5
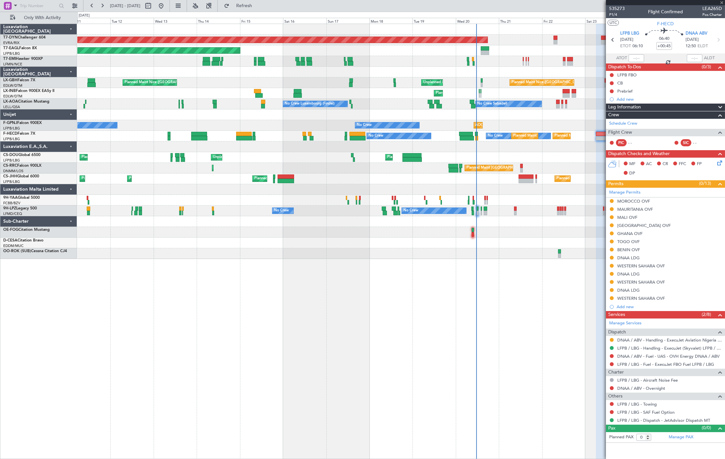
type input "+00:05"
type input "22:14"
type input "06:47"
type input "1"
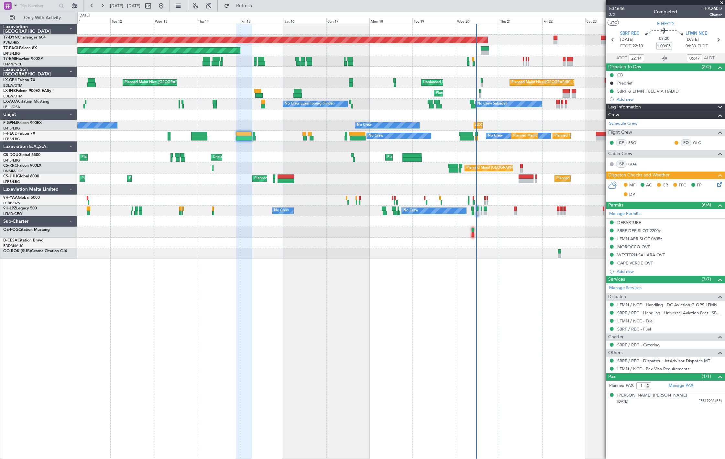
click at [194, 140] on div "Planned Maint Basel-Mulhouse Planned Maint Geneva (Cointrin) Planned Maint New …" at bounding box center [401, 141] width 648 height 235
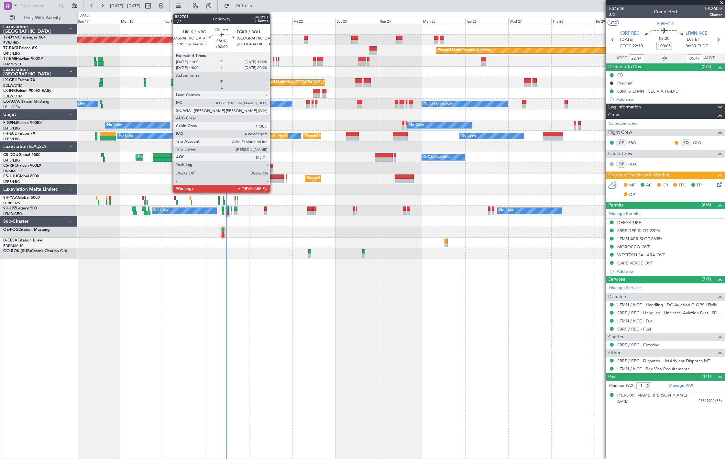
click at [273, 179] on div at bounding box center [276, 181] width 15 height 5
